Goal: Task Accomplishment & Management: Manage account settings

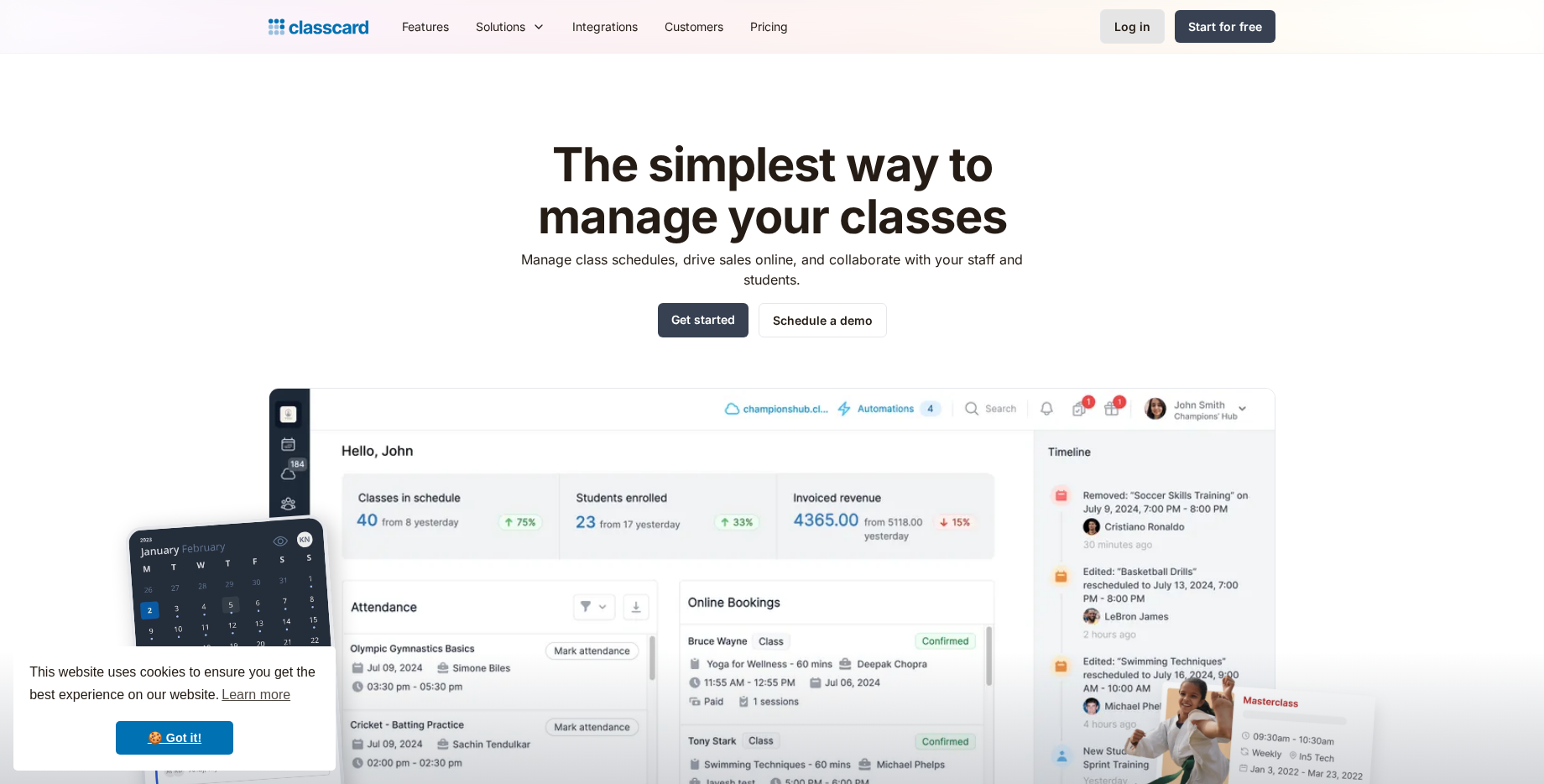
click at [1142, 33] on div "Log in" at bounding box center [1132, 26] width 36 height 18
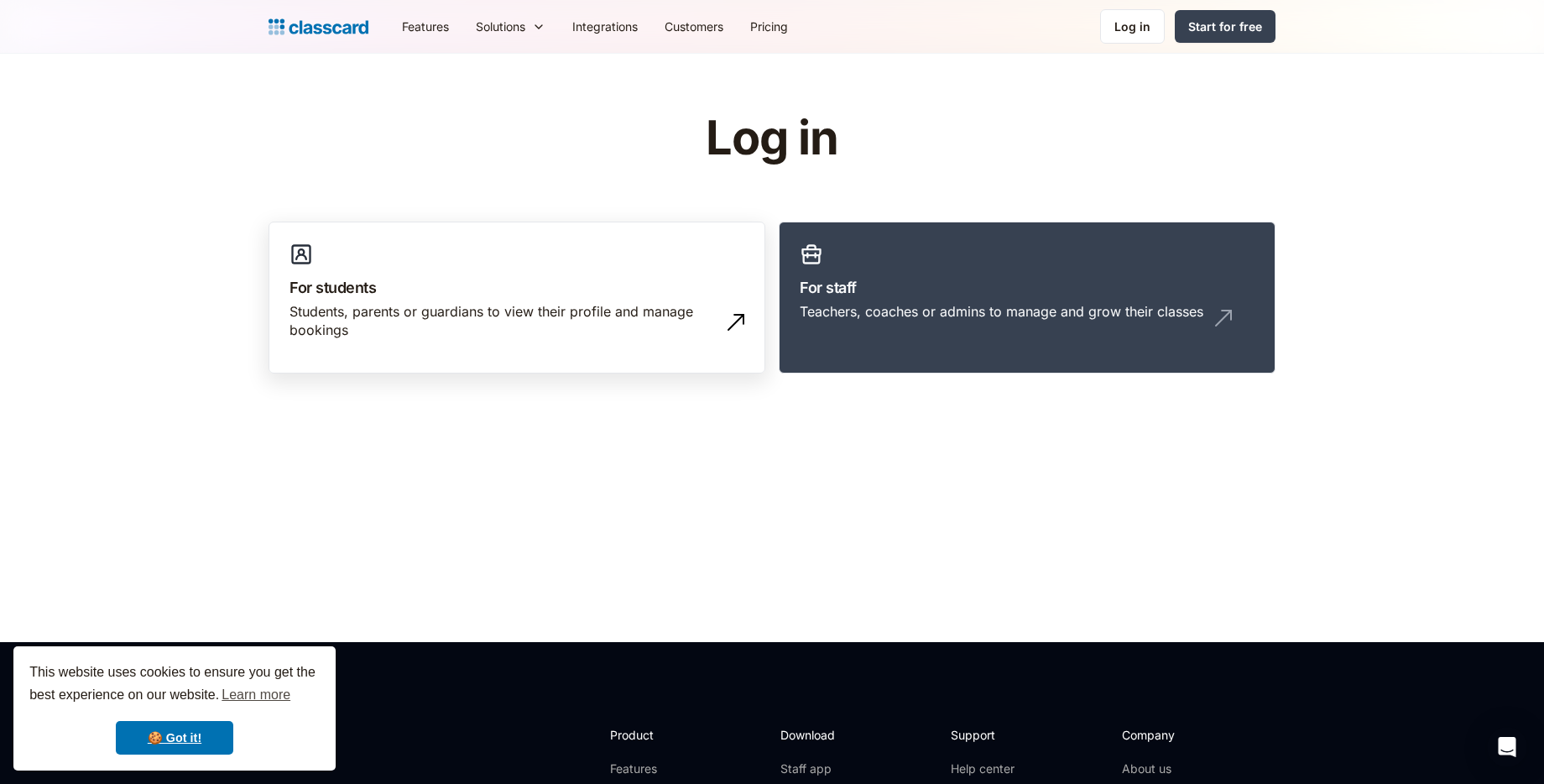
click at [517, 291] on h3 "For students" at bounding box center [517, 287] width 455 height 22
